Goal: Complete application form

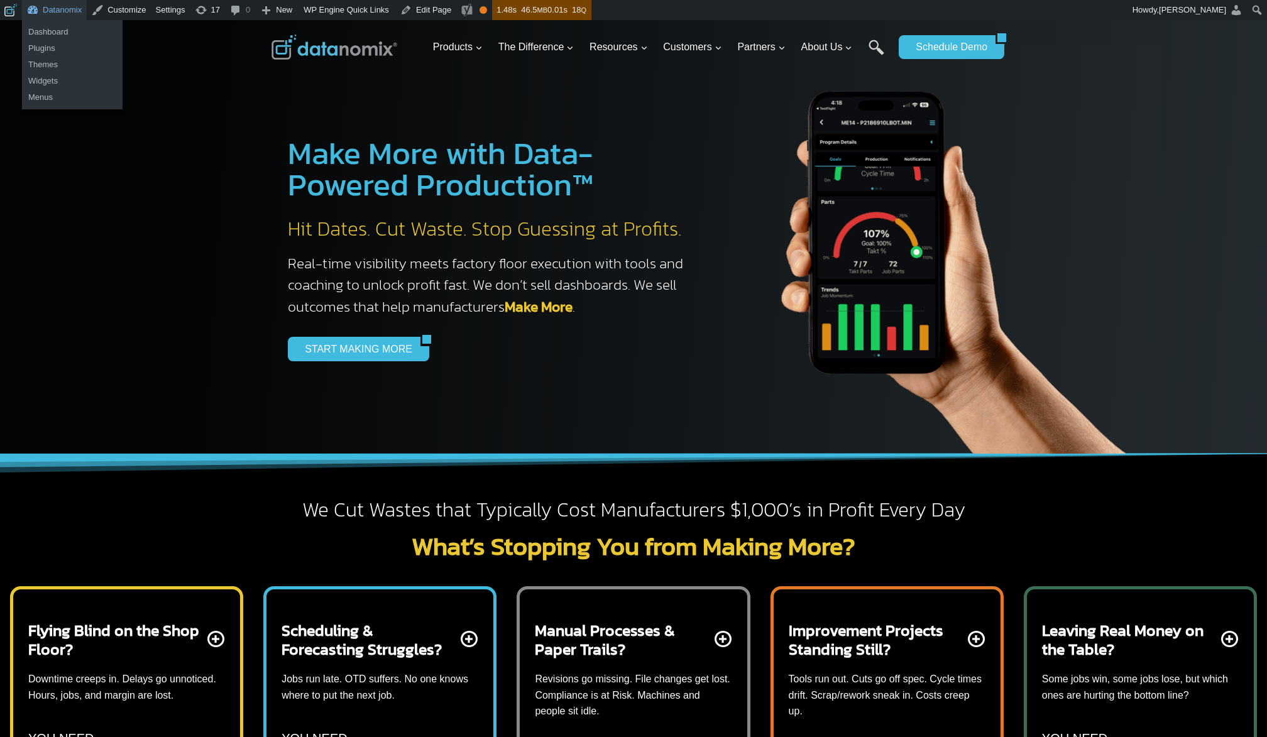
click at [62, 8] on link "Datanomix" at bounding box center [54, 10] width 65 height 20
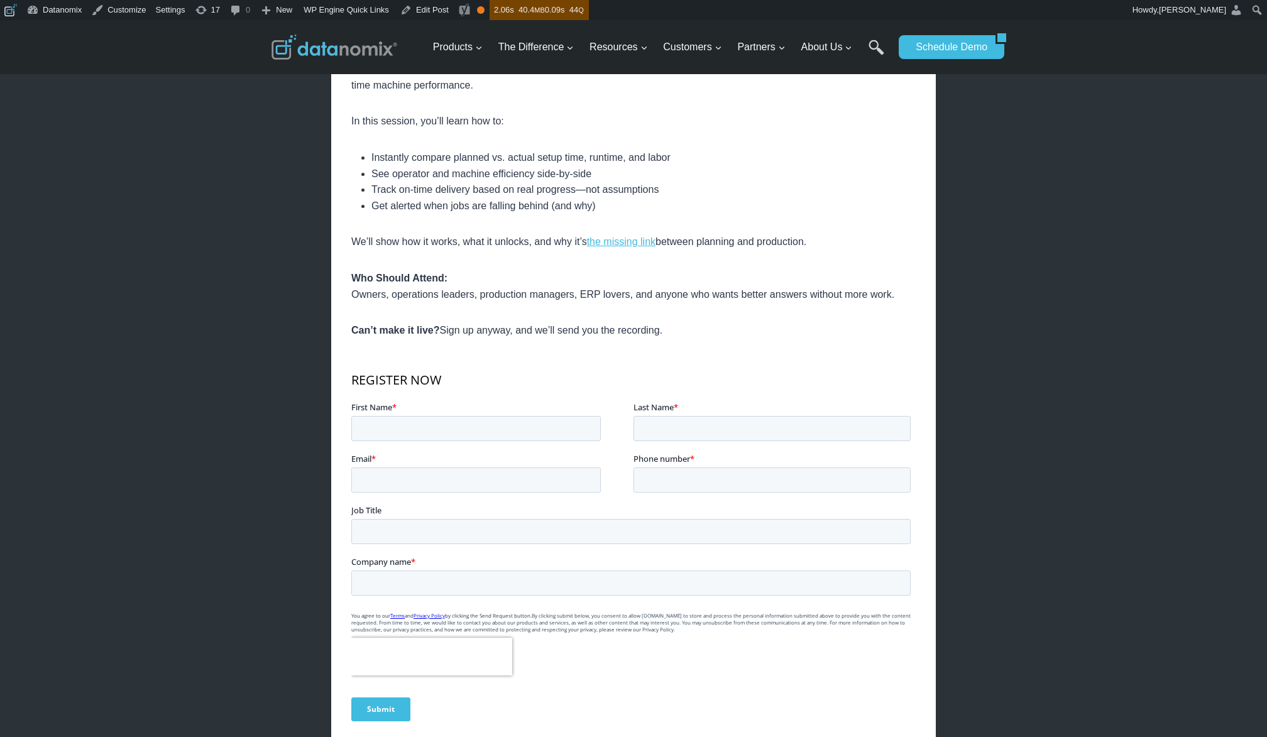
scroll to position [470, 0]
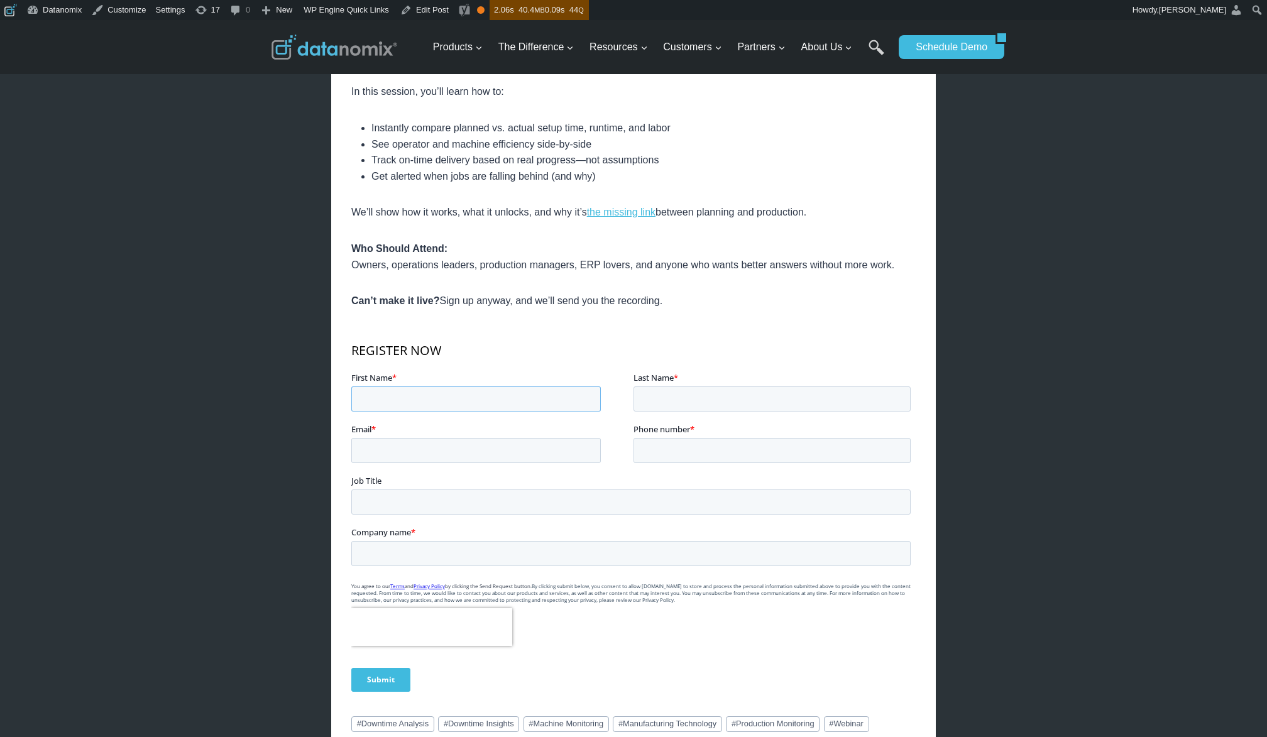
click at [462, 400] on input "First Name *" at bounding box center [476, 398] width 250 height 25
type input "Lisa"
type input "Saunders"
click at [434, 446] on input "Email *" at bounding box center [476, 449] width 250 height 25
type input "lsaunders@datanomix.io"
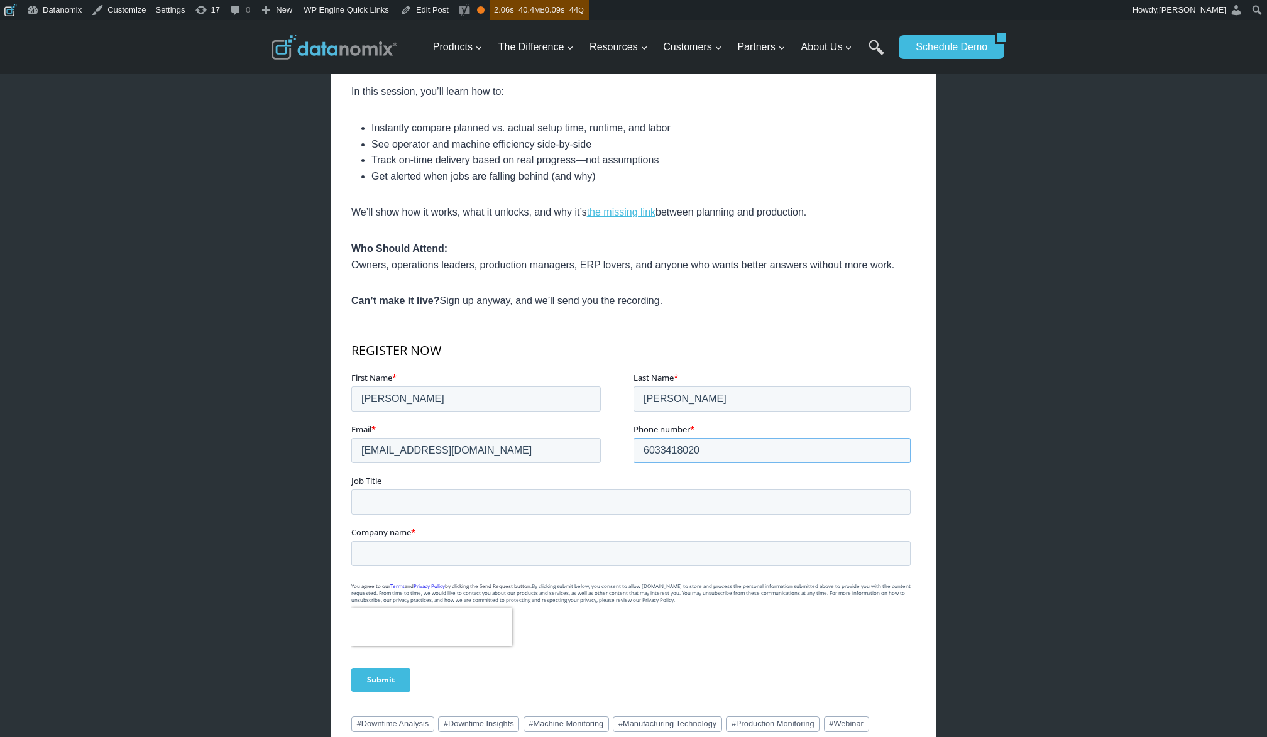
type input "6033418020"
click at [546, 503] on input "Job Title" at bounding box center [630, 501] width 559 height 25
type input "Marketing"
click at [577, 553] on input "Company name *" at bounding box center [630, 553] width 559 height 25
type input "Datanomix"
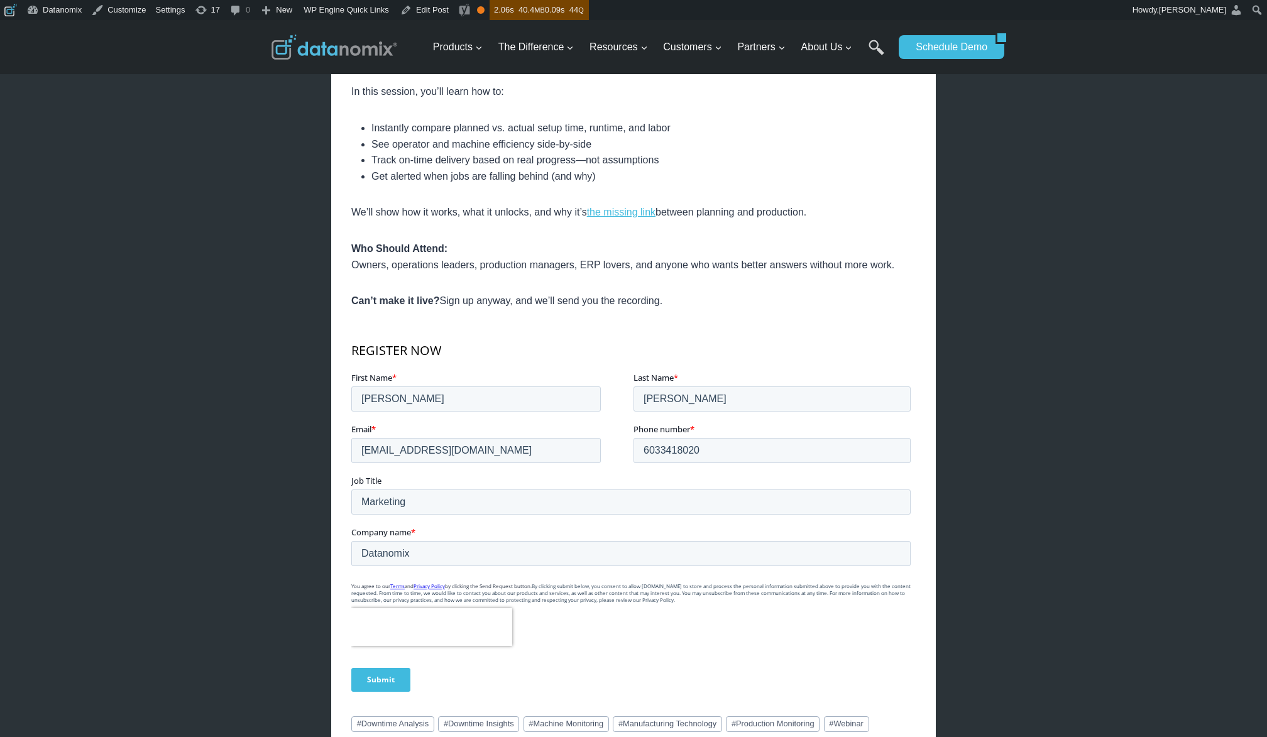
click at [387, 681] on input "Submit" at bounding box center [380, 680] width 59 height 24
